Goal: Task Accomplishment & Management: Manage account settings

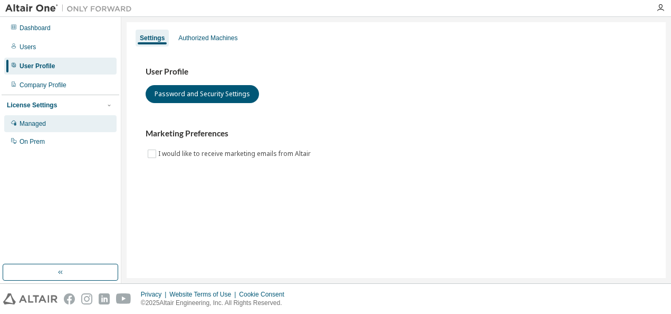
click at [34, 120] on div "Managed" at bounding box center [33, 123] width 26 height 8
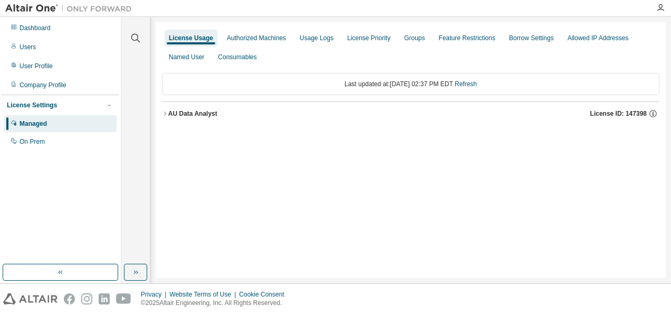
click at [190, 107] on button "AU Data Analyst License ID: 147398" at bounding box center [411, 113] width 498 height 23
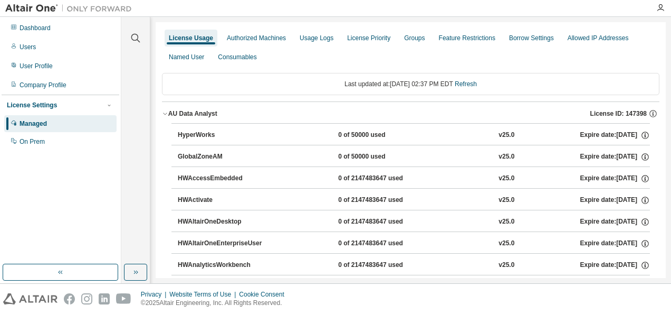
click at [194, 134] on div "HyperWorks" at bounding box center [225, 135] width 95 height 10
click at [235, 33] on div "Authorized Machines" at bounding box center [257, 38] width 68 height 17
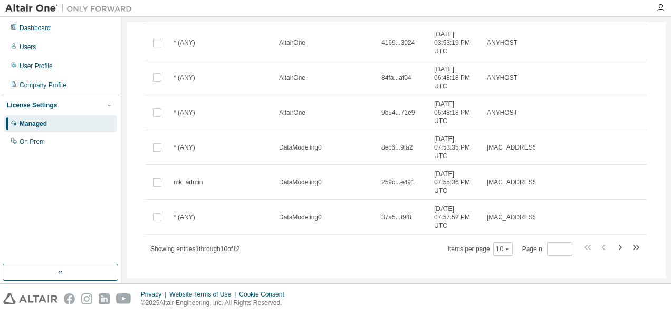
scroll to position [261, 0]
